Goal: Task Accomplishment & Management: Use online tool/utility

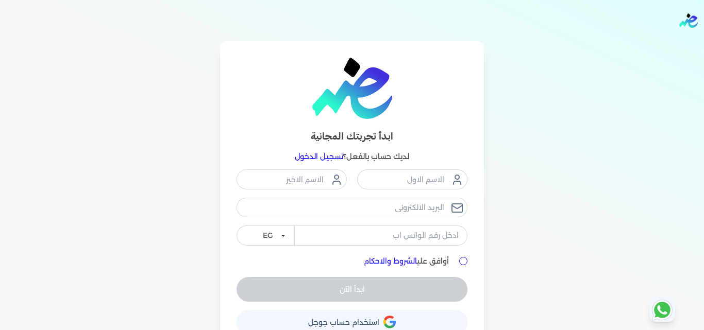
click at [321, 158] on link "تسجيل الدخول" at bounding box center [319, 156] width 48 height 9
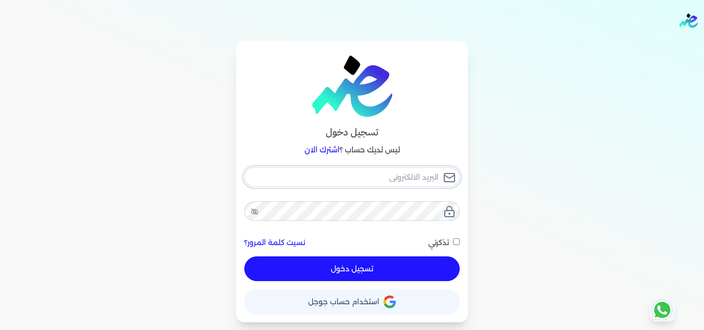
click at [370, 177] on input "email" at bounding box center [351, 177] width 215 height 20
type input "[EMAIL_ADDRESS][DOMAIN_NAME]"
click at [427, 262] on button "تسجيل دخول" at bounding box center [351, 269] width 215 height 25
checkbox input "false"
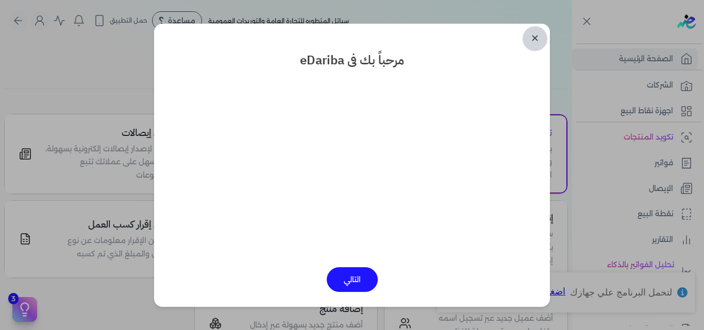
click at [533, 40] on link "✕" at bounding box center [534, 38] width 25 height 25
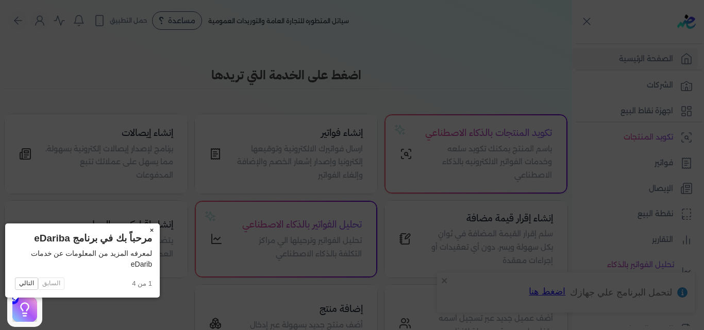
click at [143, 229] on button "×" at bounding box center [151, 231] width 16 height 14
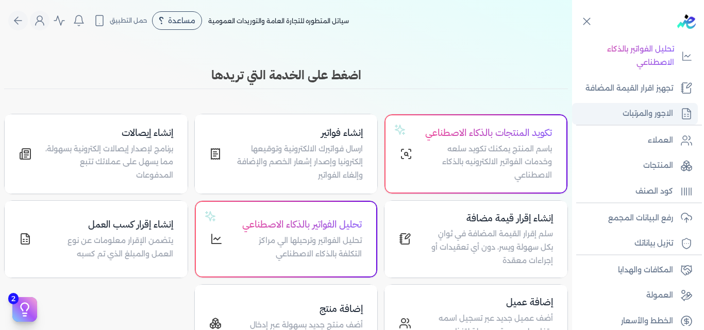
scroll to position [226, 0]
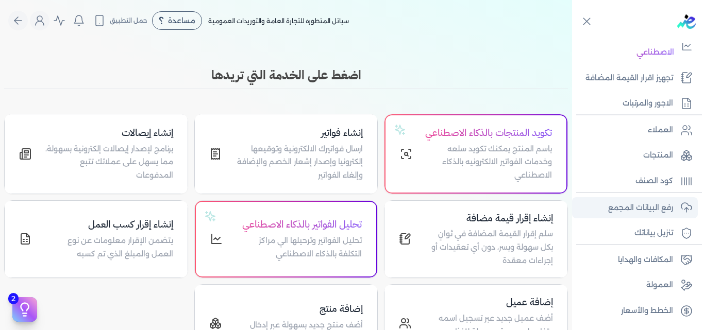
click at [642, 211] on p "رفع البيانات المجمع" at bounding box center [640, 207] width 65 height 13
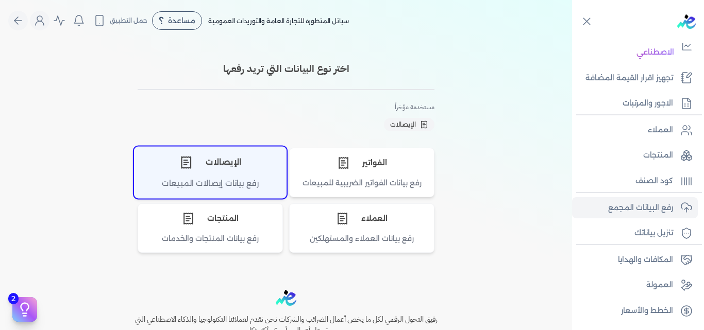
click at [230, 167] on div "الإيصالات" at bounding box center [209, 162] width 151 height 31
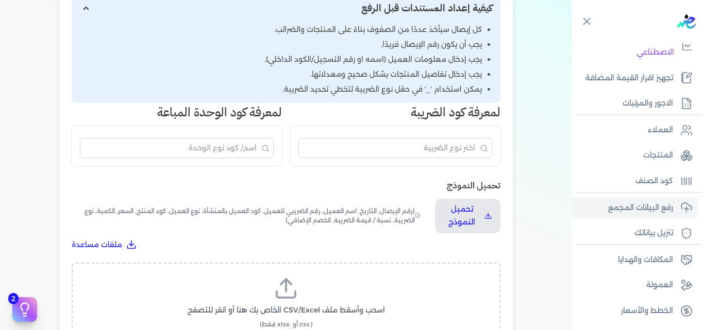
scroll to position [206, 0]
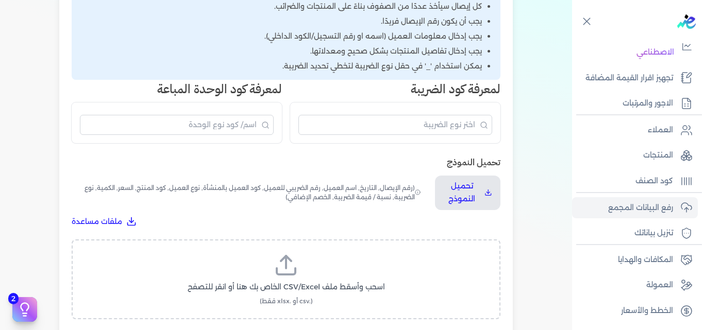
click at [295, 268] on icon at bounding box center [286, 271] width 19 height 6
click at [0, 0] on input "اسحب وأسقط ملف CSV/Excel الخاص بك هنا أو انقر للتصفح (.csv أو .xlsx فقط)" at bounding box center [0, 0] width 0 height 0
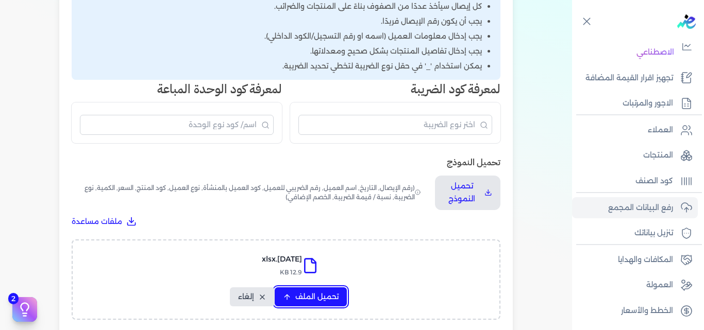
click at [311, 295] on span "تحميل الملف" at bounding box center [316, 297] width 43 height 11
select select "التاريخ"
select select "أسم العميل"
select select "نوع العميل"
select select "وصف البند"
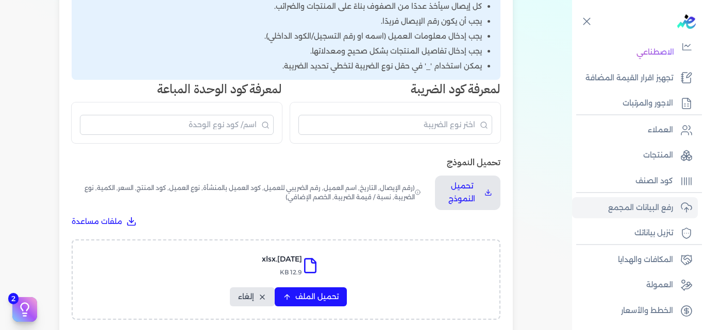
select select "السعر"
select select "الكمية"
select select "نوع الضريبة"
select select "نسبة / قيمة الضريبة"
select select "خصم اضافي"
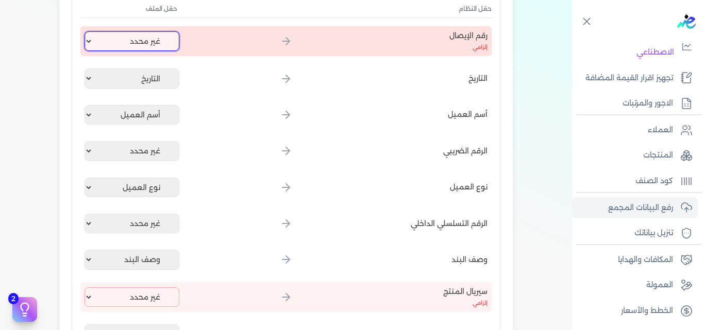
click at [154, 50] on select "غير محدد إيصال رقم التاريخ كود العميل بالمنشأة أسم العميل الرقم الضريبي للعميل …" at bounding box center [131, 41] width 95 height 20
select select "إيصال رقم"
click at [87, 31] on select "غير محدد إيصال رقم التاريخ كود العميل بالمنشأة أسم العميل الرقم الضريبي للعميل …" at bounding box center [131, 41] width 95 height 20
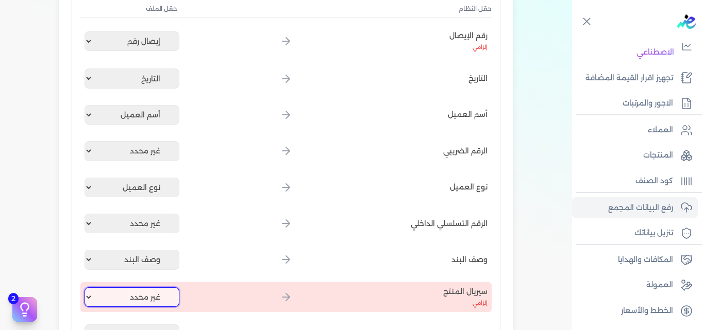
click at [157, 289] on select "غير محدد إيصال رقم التاريخ كود العميل بالمنشأة أسم العميل الرقم الضريبي للعميل …" at bounding box center [131, 297] width 95 height 20
select select "كود المنتج الداخلي"
click at [87, 287] on select "غير محدد إيصال رقم التاريخ كود العميل بالمنشأة أسم العميل الرقم الضريبي للعميل …" at bounding box center [131, 297] width 95 height 20
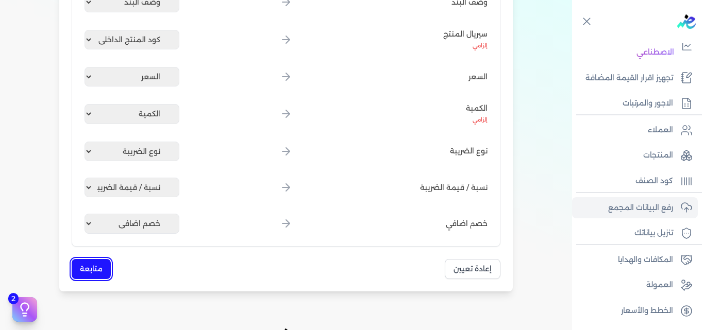
click at [105, 264] on button "متابعة" at bounding box center [91, 269] width 39 height 20
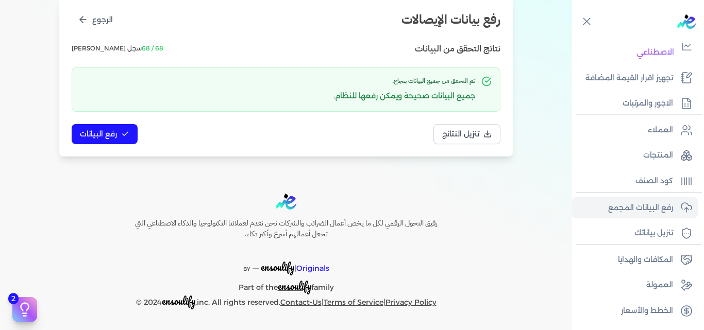
scroll to position [134, 0]
click at [129, 137] on icon at bounding box center [125, 134] width 8 height 8
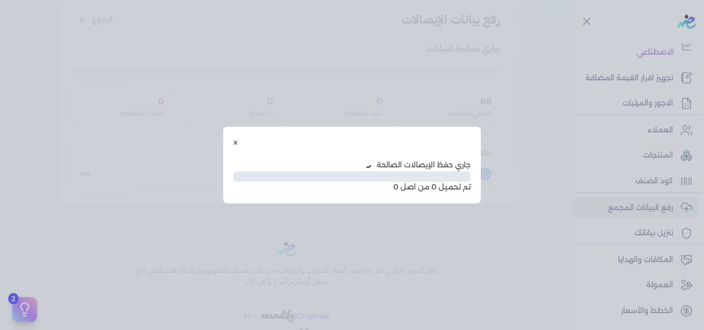
scroll to position [77, 0]
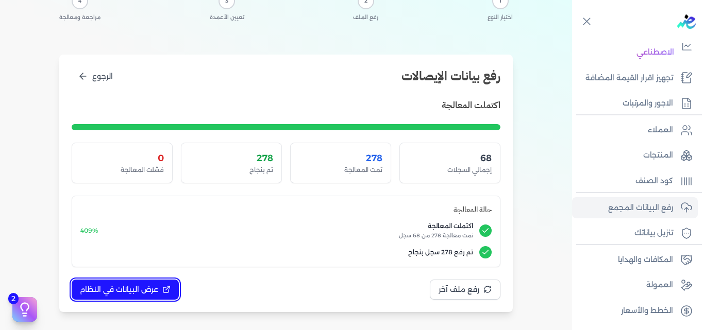
click at [148, 290] on span "عرض البيانات في النظام" at bounding box center [119, 289] width 78 height 11
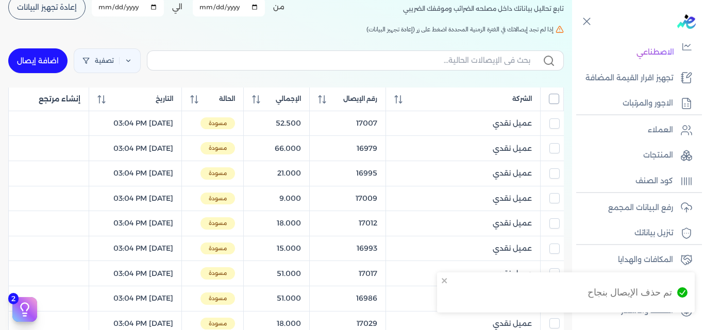
click at [549, 101] on input "All items unselected" at bounding box center [554, 99] width 10 height 10
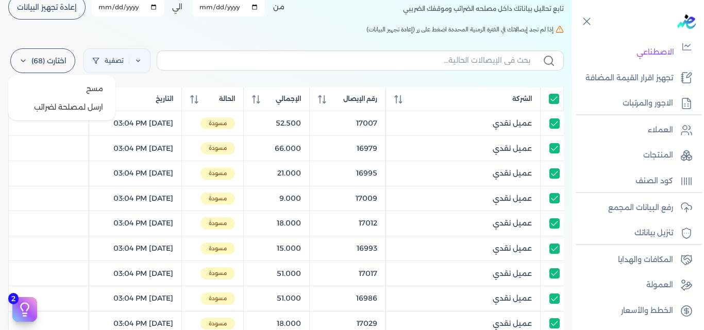
click at [62, 68] on label "اختارت (68)" at bounding box center [42, 60] width 65 height 25
click at [83, 111] on button "ارسل لمصلحة لضرائب" at bounding box center [61, 107] width 99 height 19
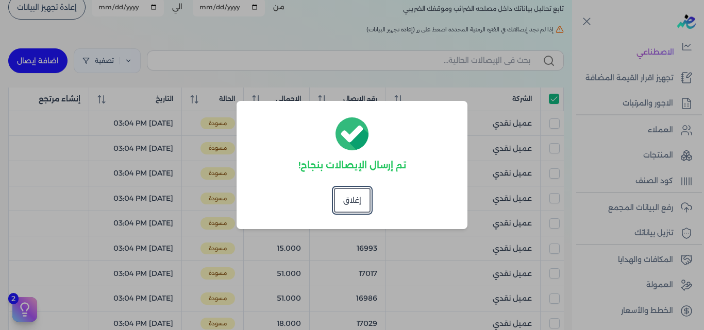
checkbox input "true"
click at [351, 196] on button "إغلاق" at bounding box center [352, 200] width 37 height 25
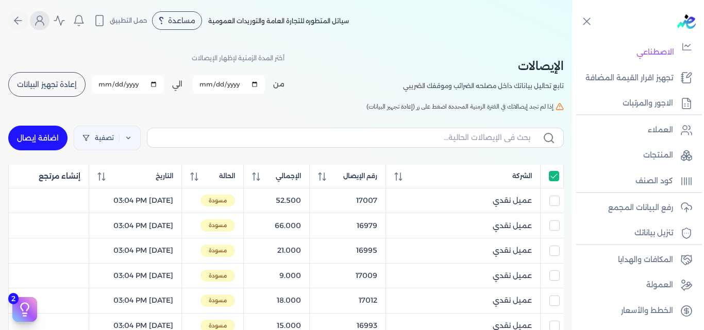
click at [46, 22] on icon "Global" at bounding box center [39, 20] width 12 height 12
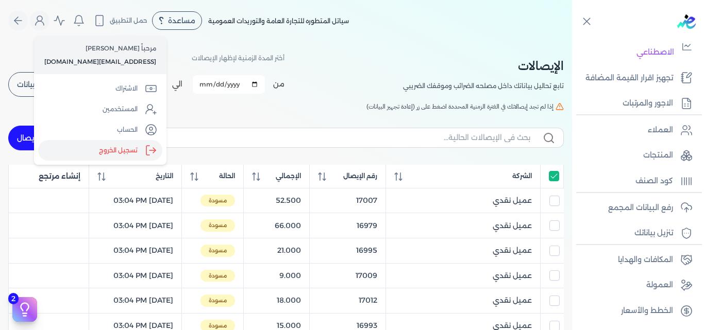
click at [123, 150] on label "تسجيل الخروج" at bounding box center [100, 150] width 124 height 21
click at [572, 41] on input "Close" at bounding box center [572, 41] width 0 height 0
